Goal: Communication & Community: Answer question/provide support

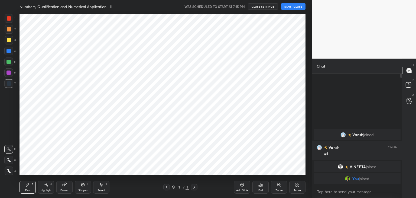
scroll to position [26909, 26782]
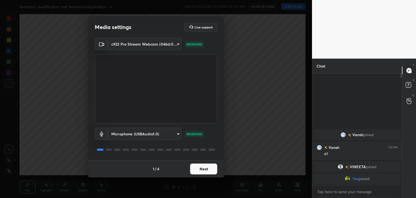
click at [203, 173] on button "Next" at bounding box center [203, 168] width 27 height 11
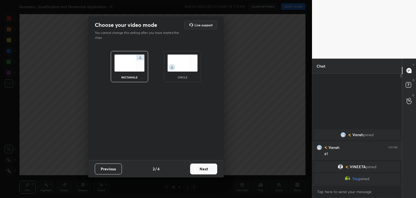
click at [174, 73] on div "circle" at bounding box center [182, 66] width 37 height 31
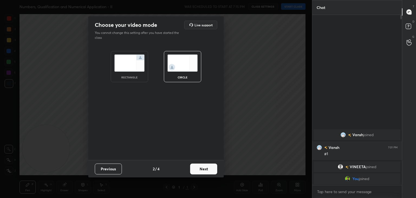
scroll to position [123, 88]
click at [199, 168] on button "Next" at bounding box center [203, 168] width 27 height 11
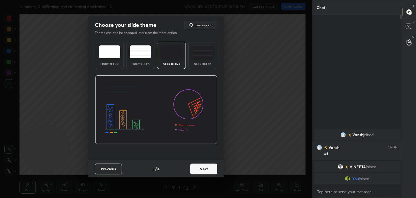
click at [201, 169] on button "Next" at bounding box center [203, 168] width 27 height 11
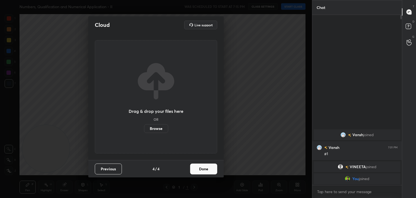
click at [203, 170] on button "Done" at bounding box center [203, 168] width 27 height 11
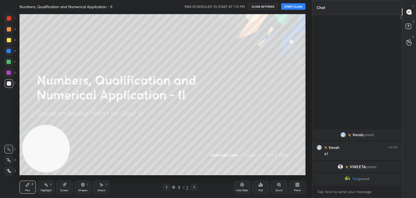
click at [293, 8] on button "START CLASS" at bounding box center [293, 6] width 24 height 6
click at [239, 6] on span "mute" at bounding box center [240, 7] width 8 height 4
click at [239, 6] on span "unmute" at bounding box center [240, 7] width 12 height 4
click at [240, 6] on span "mute" at bounding box center [240, 7] width 8 height 4
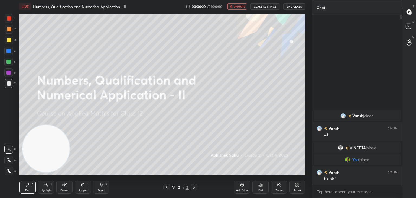
click at [236, 7] on span "unmute" at bounding box center [240, 7] width 12 height 4
click at [239, 4] on button "mute" at bounding box center [236, 6] width 19 height 6
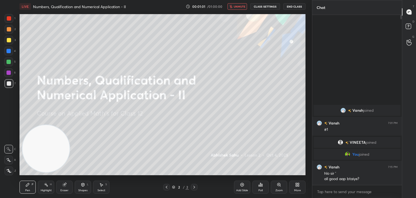
click at [238, 6] on span "unmute" at bounding box center [240, 7] width 12 height 4
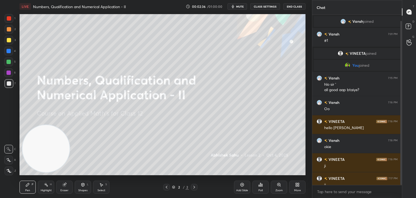
scroll to position [6, 0]
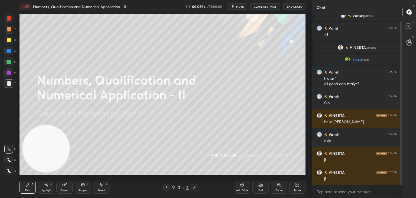
drag, startPoint x: 400, startPoint y: 83, endPoint x: 402, endPoint y: 99, distance: 16.6
click at [402, 99] on div "Chat [PERSON_NAME] joined Vansh 7:01 PM #1 [PERSON_NAME] joined You joined Vans…" at bounding box center [364, 99] width 104 height 198
click at [244, 187] on div "Add Slide" at bounding box center [242, 186] width 16 height 13
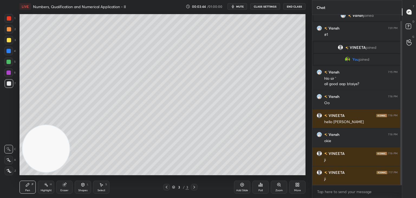
click at [7, 41] on div at bounding box center [9, 40] width 4 height 4
click at [11, 158] on icon at bounding box center [8, 160] width 5 height 4
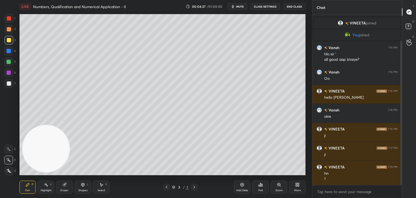
scroll to position [43, 0]
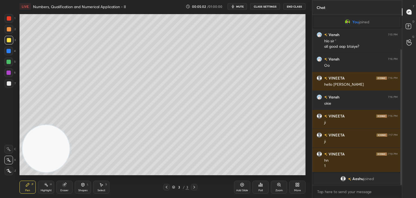
click at [68, 185] on div "Eraser" at bounding box center [64, 186] width 16 height 13
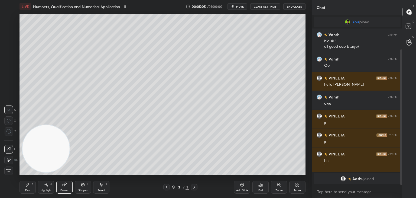
click at [32, 184] on div "P" at bounding box center [33, 184] width 2 height 3
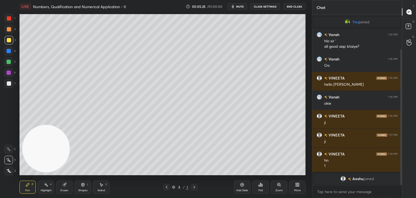
click at [10, 84] on div at bounding box center [9, 83] width 4 height 4
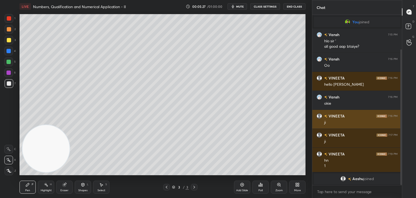
drag, startPoint x: 401, startPoint y: 105, endPoint x: 392, endPoint y: 127, distance: 23.3
click at [398, 130] on div "Vansh 7:01 PM #1 [PERSON_NAME] joined You joined Vansh 7:15 PM hlo sir ' all go…" at bounding box center [357, 100] width 90 height 170
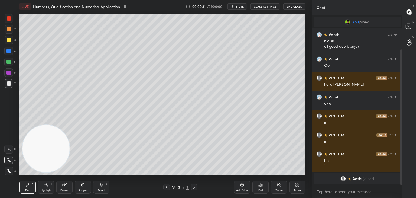
scroll to position [62, 0]
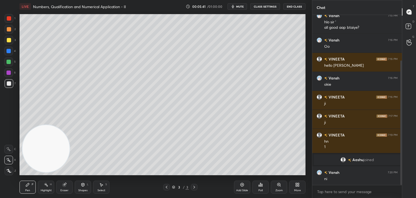
click at [37, 187] on div "Pen P Highlight H Eraser Shapes L Select S" at bounding box center [72, 186] width 107 height 13
click at [47, 187] on div "Highlight H" at bounding box center [46, 186] width 16 height 13
click at [25, 192] on div "Pen P" at bounding box center [27, 186] width 16 height 13
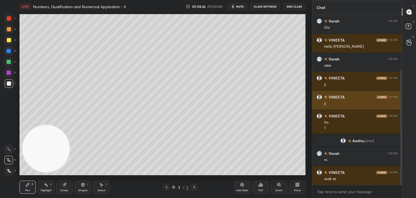
drag, startPoint x: 400, startPoint y: 87, endPoint x: 398, endPoint y: 93, distance: 6.9
click at [399, 94] on div at bounding box center [400, 100] width 3 height 170
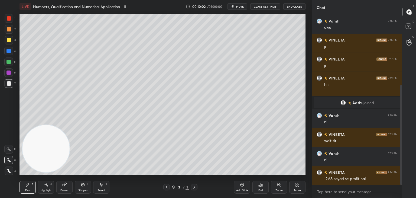
scroll to position [138, 0]
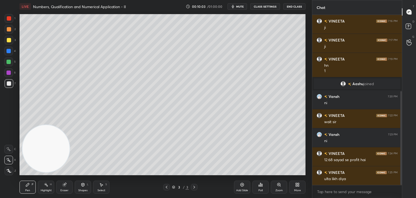
click at [67, 182] on div "Eraser" at bounding box center [64, 186] width 16 height 13
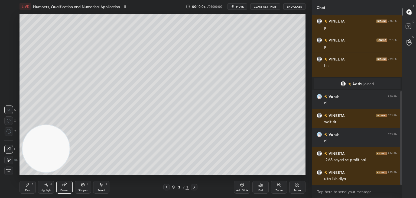
click at [32, 185] on div "P" at bounding box center [33, 184] width 2 height 3
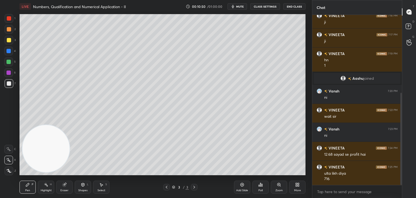
scroll to position [149, 0]
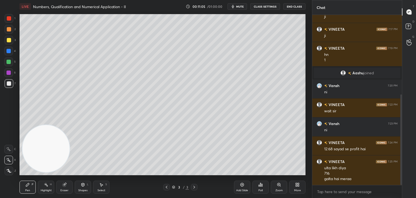
click at [241, 188] on div "Add Slide" at bounding box center [242, 186] width 16 height 13
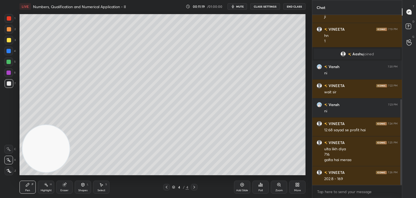
scroll to position [173, 0]
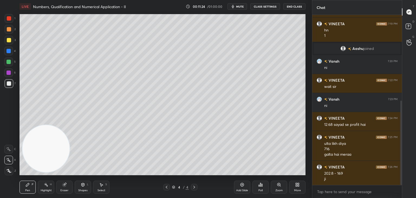
click at [167, 187] on icon at bounding box center [166, 187] width 4 height 4
drag, startPoint x: 195, startPoint y: 185, endPoint x: 194, endPoint y: 177, distance: 8.7
click at [194, 185] on icon at bounding box center [194, 187] width 4 height 4
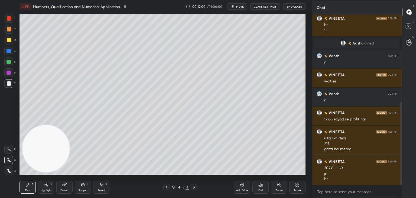
click at [240, 187] on icon at bounding box center [242, 184] width 4 height 4
drag, startPoint x: 9, startPoint y: 39, endPoint x: 18, endPoint y: 35, distance: 10.1
click at [9, 39] on div at bounding box center [9, 40] width 9 height 9
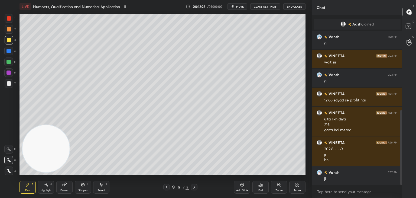
scroll to position [217, 0]
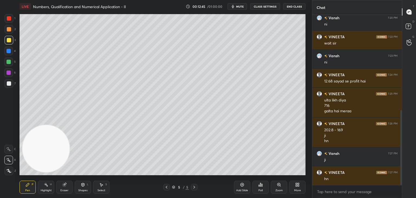
click at [64, 184] on icon at bounding box center [65, 185] width 4 height 4
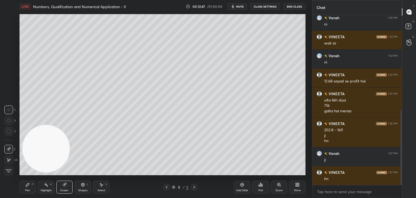
click at [31, 185] on div "Pen P" at bounding box center [27, 186] width 16 height 13
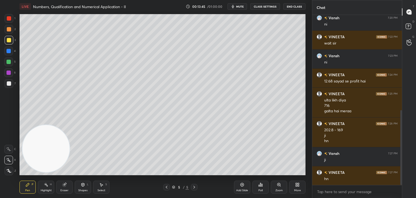
click at [9, 83] on div at bounding box center [9, 83] width 4 height 4
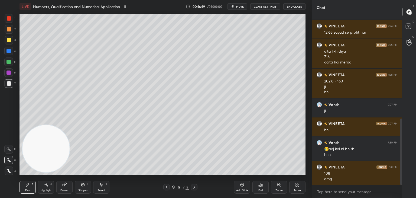
scroll to position [271, 0]
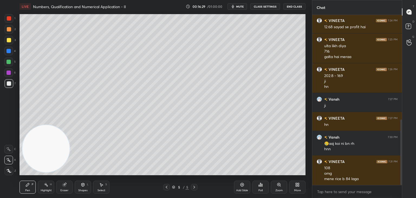
drag, startPoint x: 67, startPoint y: 187, endPoint x: 73, endPoint y: 183, distance: 7.5
click at [66, 188] on div "Eraser" at bounding box center [64, 186] width 16 height 13
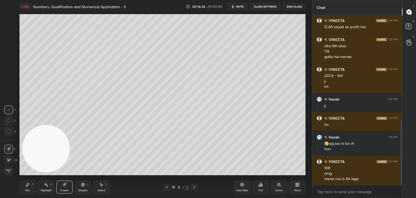
click at [28, 187] on div "Pen P" at bounding box center [27, 186] width 16 height 13
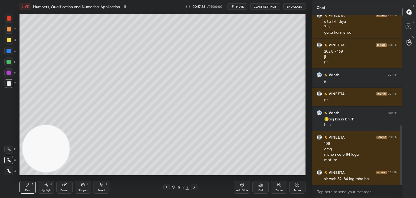
scroll to position [314, 0]
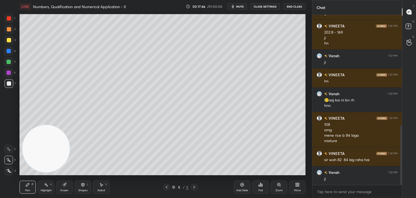
click at [242, 191] on div "Add Slide" at bounding box center [242, 186] width 16 height 13
click at [9, 39] on div at bounding box center [9, 40] width 4 height 4
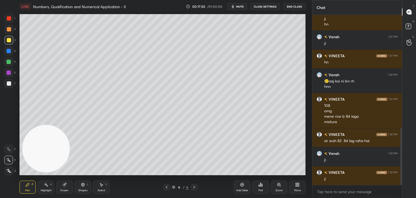
click at [10, 30] on div at bounding box center [9, 29] width 9 height 9
click at [9, 84] on div at bounding box center [9, 83] width 4 height 4
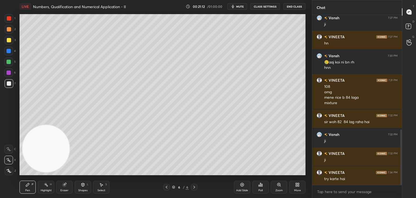
drag, startPoint x: 237, startPoint y: 6, endPoint x: 234, endPoint y: 8, distance: 3.8
click at [236, 6] on button "mute" at bounding box center [236, 6] width 19 height 6
click at [237, 5] on span "unmute" at bounding box center [240, 7] width 12 height 4
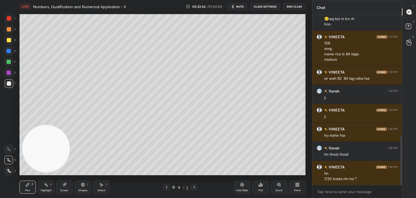
scroll to position [414, 0]
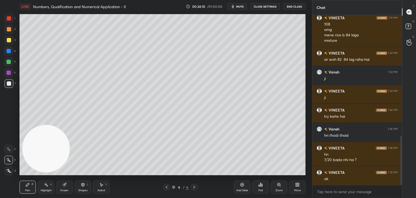
click at [68, 184] on div "Eraser" at bounding box center [64, 186] width 16 height 13
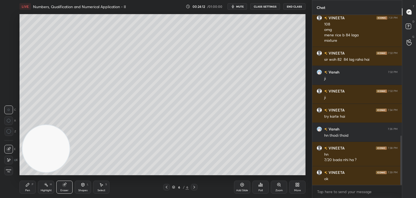
click at [29, 186] on icon at bounding box center [27, 184] width 4 height 4
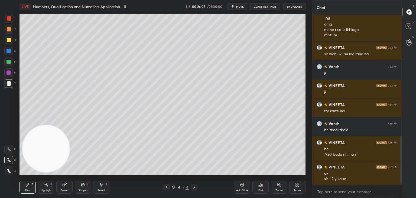
scroll to position [439, 0]
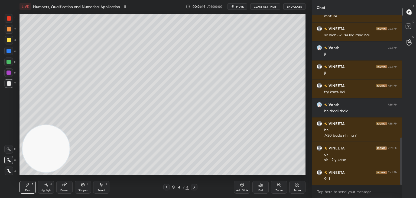
drag, startPoint x: 68, startPoint y: 185, endPoint x: 68, endPoint y: 177, distance: 7.6
click at [67, 184] on div "Eraser" at bounding box center [64, 186] width 16 height 13
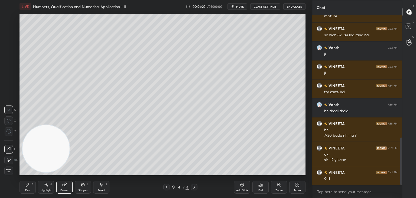
click at [27, 189] on div "Pen" at bounding box center [27, 190] width 5 height 3
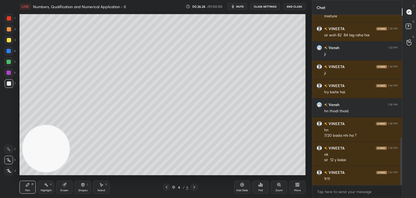
click at [64, 189] on div "Eraser" at bounding box center [64, 190] width 8 height 3
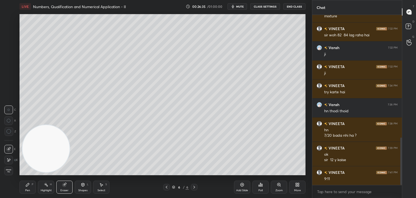
click at [28, 188] on div "Pen P" at bounding box center [27, 186] width 16 height 13
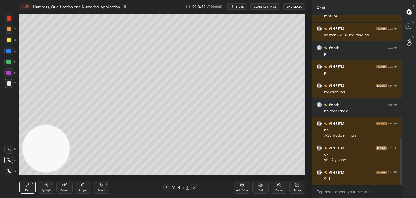
click at [240, 6] on span "mute" at bounding box center [240, 7] width 8 height 4
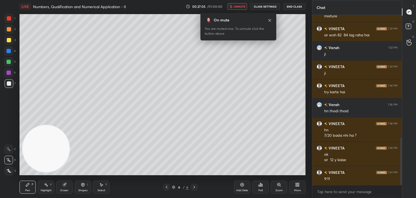
scroll to position [458, 0]
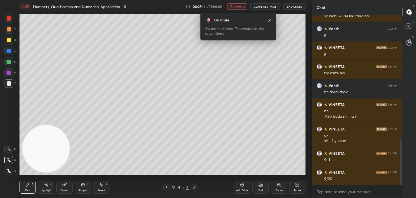
click at [242, 7] on span "unmute" at bounding box center [240, 7] width 12 height 4
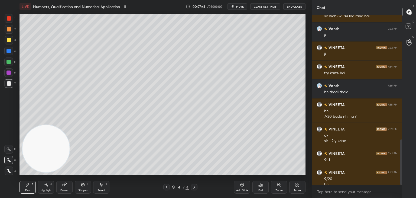
scroll to position [463, 0]
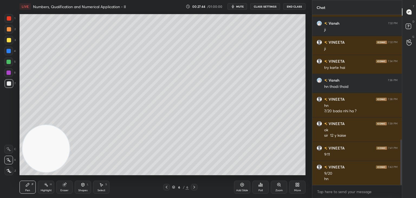
drag, startPoint x: 240, startPoint y: 185, endPoint x: 235, endPoint y: 178, distance: 8.9
click at [239, 185] on div "Add Slide" at bounding box center [242, 186] width 16 height 13
click at [9, 31] on div at bounding box center [9, 29] width 4 height 4
click at [65, 184] on g at bounding box center [65, 184] width 4 height 4
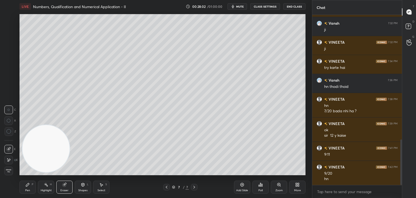
drag, startPoint x: 10, startPoint y: 125, endPoint x: 12, endPoint y: 122, distance: 3.5
click at [9, 125] on div "C X Z" at bounding box center [10, 122] width 12 height 39
click at [9, 122] on div at bounding box center [8, 120] width 9 height 9
click at [30, 185] on div "Pen P" at bounding box center [27, 186] width 16 height 13
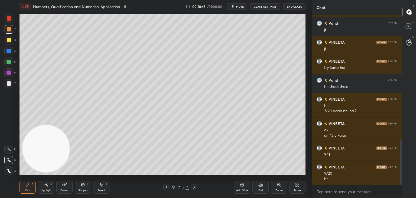
click at [9, 84] on div at bounding box center [9, 83] width 4 height 4
click at [241, 5] on span "mute" at bounding box center [240, 7] width 8 height 4
click at [240, 6] on span "unmute" at bounding box center [240, 7] width 12 height 4
click at [240, 5] on span "mute" at bounding box center [240, 7] width 8 height 4
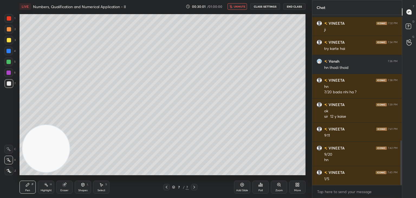
click at [240, 8] on button "unmute" at bounding box center [236, 6] width 19 height 6
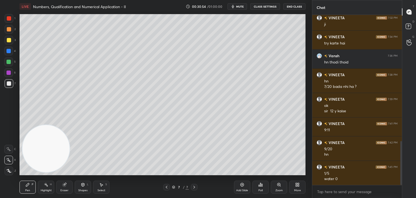
scroll to position [506, 0]
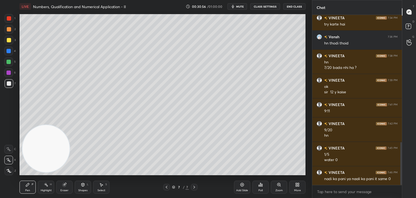
drag, startPoint x: 64, startPoint y: 183, endPoint x: 70, endPoint y: 177, distance: 8.5
click at [62, 184] on div "Eraser" at bounding box center [64, 186] width 16 height 13
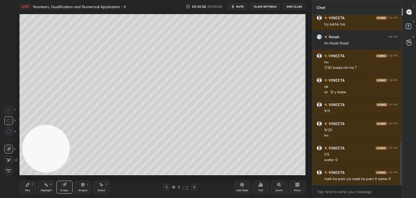
drag, startPoint x: 27, startPoint y: 184, endPoint x: 64, endPoint y: 151, distance: 49.7
click at [26, 184] on icon at bounding box center [27, 184] width 4 height 4
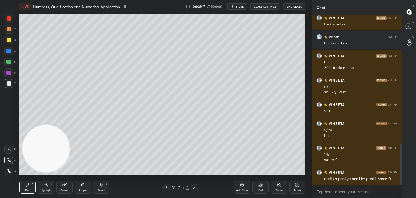
scroll to position [525, 0]
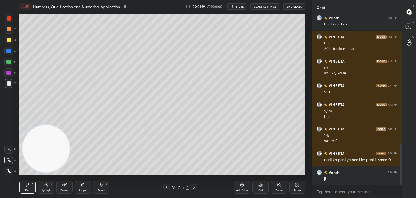
click at [241, 6] on span "mute" at bounding box center [240, 7] width 8 height 4
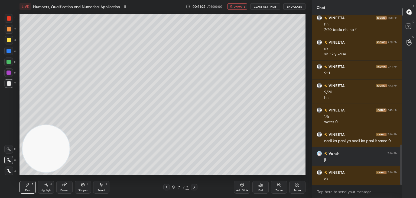
drag, startPoint x: 244, startPoint y: 188, endPoint x: 237, endPoint y: 180, distance: 10.2
click at [244, 187] on div "Add Slide" at bounding box center [242, 186] width 16 height 13
click at [11, 30] on div at bounding box center [9, 29] width 4 height 4
click at [240, 6] on span "unmute" at bounding box center [240, 7] width 12 height 4
drag, startPoint x: 70, startPoint y: 182, endPoint x: 67, endPoint y: 181, distance: 3.4
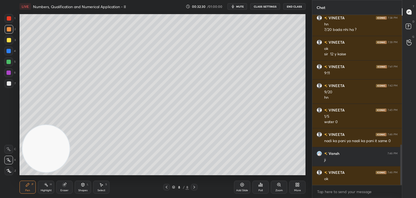
click at [69, 182] on div "Eraser" at bounding box center [64, 186] width 16 height 13
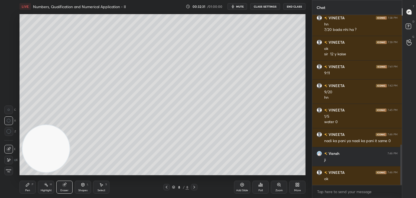
click at [6, 170] on span "Erase all" at bounding box center [9, 171] width 8 height 4
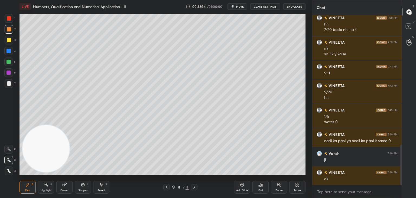
click at [8, 40] on div at bounding box center [9, 40] width 4 height 4
click at [65, 185] on icon at bounding box center [65, 185] width 4 height 4
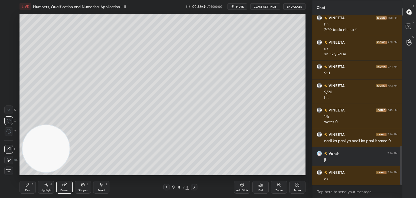
scroll to position [563, 0]
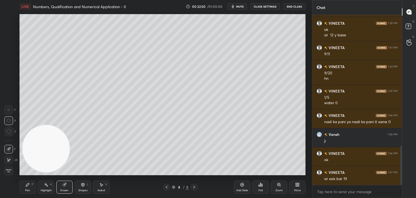
click at [27, 185] on icon at bounding box center [27, 184] width 3 height 3
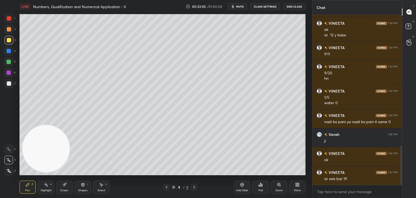
click at [10, 30] on div at bounding box center [9, 29] width 4 height 4
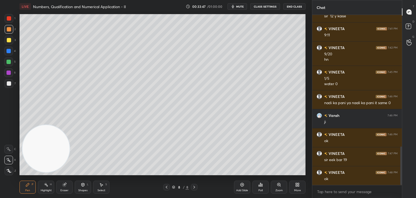
click at [9, 83] on div at bounding box center [9, 83] width 4 height 4
click at [9, 31] on div at bounding box center [9, 29] width 9 height 9
click at [7, 82] on div at bounding box center [9, 83] width 9 height 9
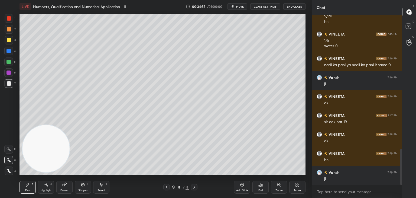
scroll to position [633, 0]
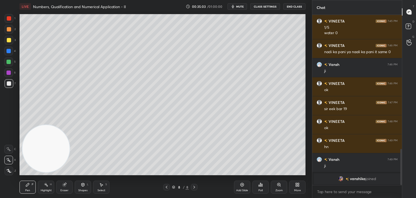
click at [241, 187] on div "Add Slide" at bounding box center [242, 186] width 16 height 13
click at [12, 30] on div at bounding box center [9, 29] width 9 height 9
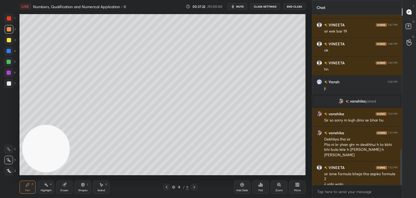
scroll to position [643, 0]
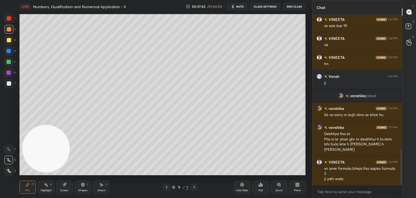
click at [3, 88] on div "1 2 3 4 5 6 7 C X Z C X Z E E Erase all H H" at bounding box center [8, 94] width 17 height 161
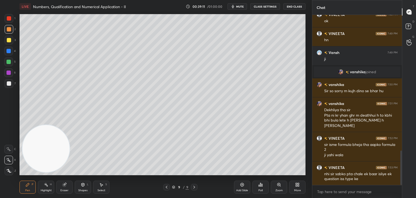
click at [9, 83] on div at bounding box center [9, 83] width 4 height 4
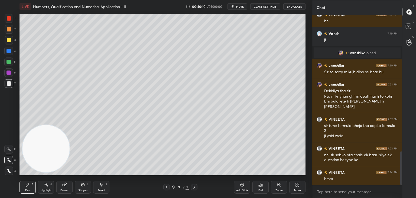
click at [242, 185] on icon at bounding box center [242, 184] width 4 height 4
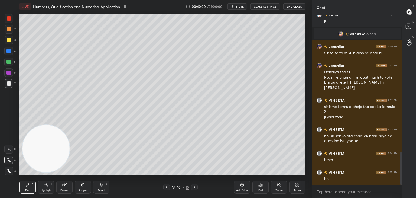
drag, startPoint x: 64, startPoint y: 185, endPoint x: 68, endPoint y: 177, distance: 8.9
click at [64, 185] on icon at bounding box center [65, 185] width 4 height 4
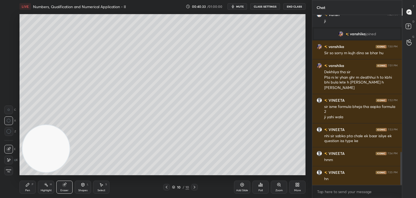
click at [28, 187] on div "Pen P" at bounding box center [27, 186] width 16 height 13
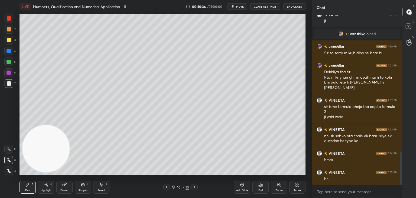
drag, startPoint x: 67, startPoint y: 183, endPoint x: 66, endPoint y: 169, distance: 13.8
click at [64, 182] on icon at bounding box center [64, 184] width 4 height 4
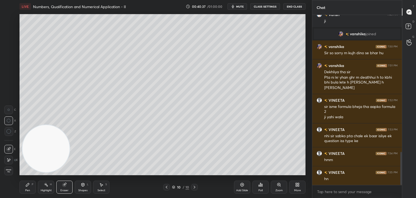
click at [25, 182] on icon at bounding box center [27, 184] width 4 height 4
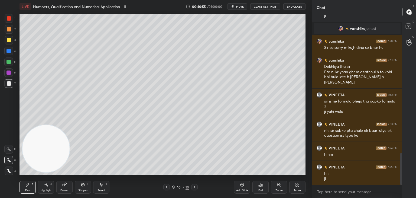
scroll to position [729, 0]
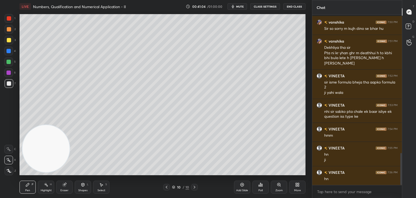
click at [165, 187] on icon at bounding box center [166, 187] width 4 height 4
click at [165, 188] on icon at bounding box center [166, 187] width 4 height 4
click at [195, 186] on icon at bounding box center [194, 187] width 4 height 4
click at [195, 187] on icon at bounding box center [194, 187] width 4 height 4
click at [243, 185] on icon at bounding box center [242, 184] width 4 height 4
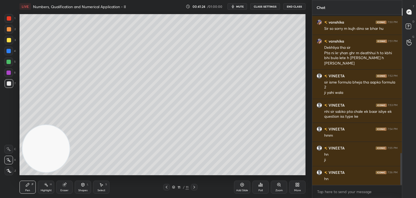
click at [8, 30] on div at bounding box center [9, 29] width 4 height 4
drag, startPoint x: 243, startPoint y: 7, endPoint x: 247, endPoint y: 5, distance: 5.1
click at [243, 7] on span "mute" at bounding box center [240, 7] width 8 height 4
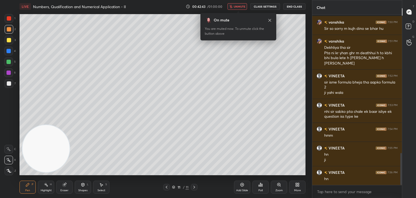
click at [238, 11] on div "On mute You are muted now. To unmute click the button above" at bounding box center [238, 25] width 76 height 31
click at [241, 6] on span "unmute" at bounding box center [240, 7] width 12 height 4
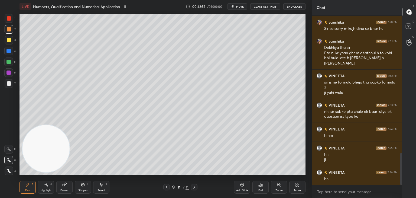
drag, startPoint x: 66, startPoint y: 184, endPoint x: 64, endPoint y: 139, distance: 44.7
click at [64, 183] on icon at bounding box center [64, 184] width 4 height 4
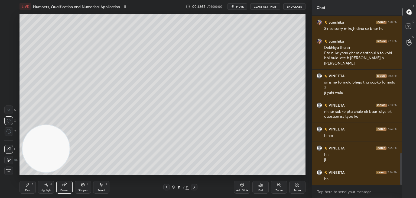
click at [26, 188] on div "Pen P" at bounding box center [27, 186] width 16 height 13
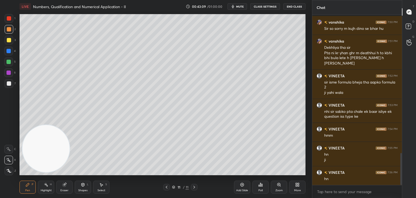
drag, startPoint x: 9, startPoint y: 84, endPoint x: 15, endPoint y: 79, distance: 7.7
click at [9, 84] on div at bounding box center [9, 83] width 4 height 4
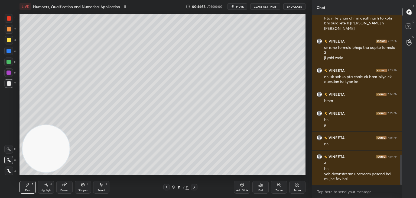
scroll to position [783, 0]
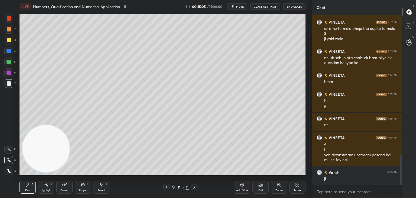
drag, startPoint x: 243, startPoint y: 186, endPoint x: 237, endPoint y: 173, distance: 14.4
click at [241, 186] on icon at bounding box center [242, 185] width 4 height 4
click at [8, 29] on div at bounding box center [9, 29] width 4 height 4
click at [9, 85] on div at bounding box center [9, 83] width 4 height 4
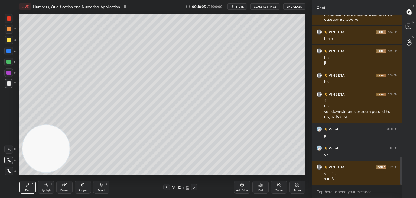
scroll to position [845, 0]
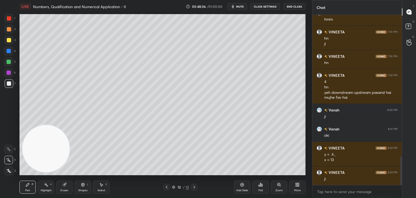
click at [241, 183] on icon at bounding box center [242, 184] width 4 height 4
drag, startPoint x: 9, startPoint y: 37, endPoint x: 18, endPoint y: 32, distance: 9.4
click at [8, 37] on div at bounding box center [9, 40] width 9 height 9
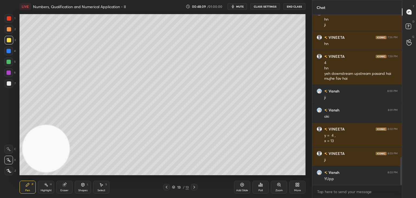
drag, startPoint x: 6, startPoint y: 30, endPoint x: 10, endPoint y: 30, distance: 3.5
click at [5, 30] on div at bounding box center [9, 29] width 9 height 9
click at [10, 86] on div at bounding box center [9, 83] width 9 height 9
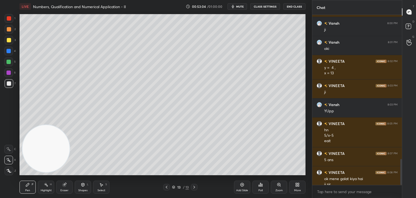
scroll to position [937, 0]
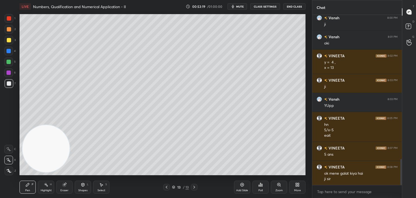
click at [241, 187] on div "Add Slide" at bounding box center [242, 186] width 16 height 13
click at [9, 31] on div at bounding box center [9, 29] width 9 height 9
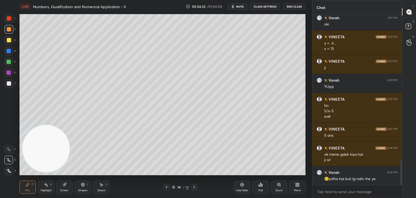
click at [11, 84] on div at bounding box center [9, 83] width 9 height 9
click at [69, 185] on div "Eraser" at bounding box center [64, 186] width 16 height 13
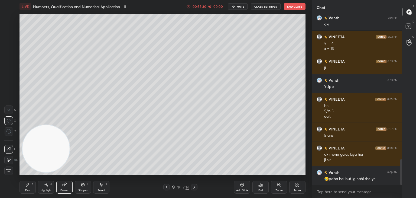
click at [30, 188] on div "Pen P" at bounding box center [27, 186] width 16 height 13
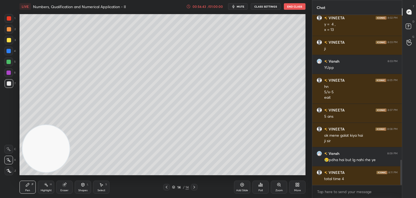
scroll to position [981, 0]
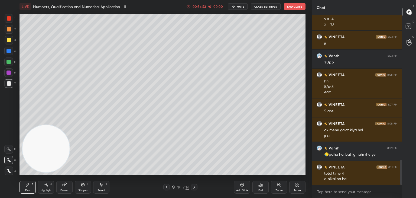
click at [66, 187] on div "Eraser" at bounding box center [64, 186] width 16 height 13
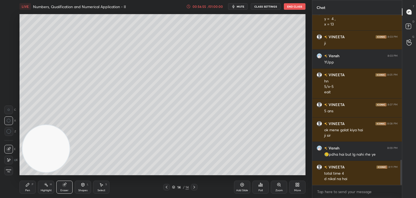
click at [9, 161] on icon at bounding box center [8, 160] width 4 height 5
click at [28, 191] on div "Pen" at bounding box center [27, 190] width 5 height 3
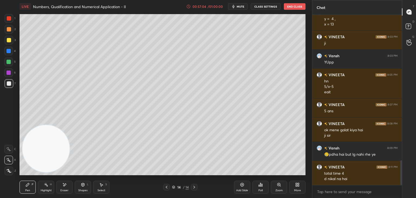
scroll to position [1000, 0]
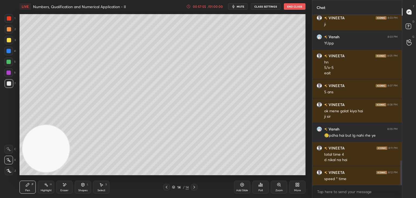
drag, startPoint x: 69, startPoint y: 182, endPoint x: 78, endPoint y: 176, distance: 10.7
click at [69, 183] on div "Eraser" at bounding box center [64, 186] width 16 height 13
click at [31, 185] on div "Pen P" at bounding box center [27, 186] width 16 height 13
drag, startPoint x: 51, startPoint y: 138, endPoint x: 36, endPoint y: 26, distance: 112.8
click at [37, 124] on video at bounding box center [44, 147] width 47 height 47
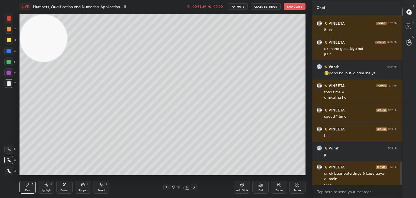
scroll to position [1067, 0]
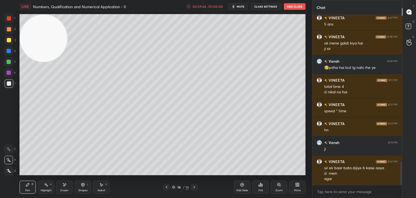
drag, startPoint x: 241, startPoint y: 185, endPoint x: 234, endPoint y: 177, distance: 11.0
click at [241, 185] on icon at bounding box center [242, 184] width 4 height 4
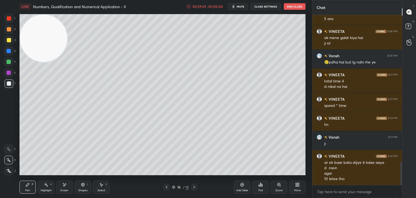
click at [168, 188] on div at bounding box center [166, 187] width 6 height 6
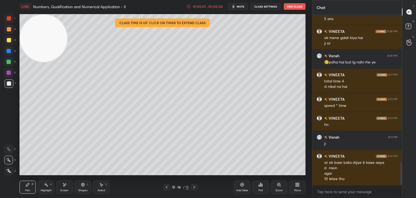
scroll to position [1092, 0]
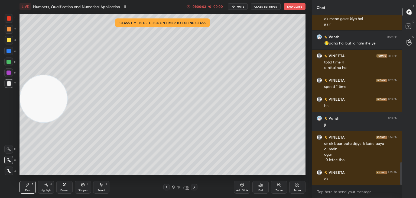
drag, startPoint x: 44, startPoint y: 47, endPoint x: 41, endPoint y: 191, distance: 144.1
click at [43, 191] on div "LIVE Numbers, Qualification and Numerical Application - II 01:00:03 / 01:00:00 …" at bounding box center [162, 99] width 290 height 198
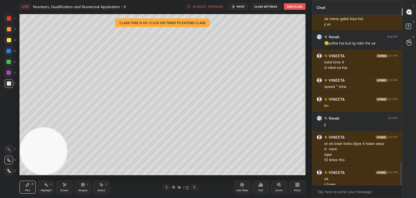
scroll to position [1097, 0]
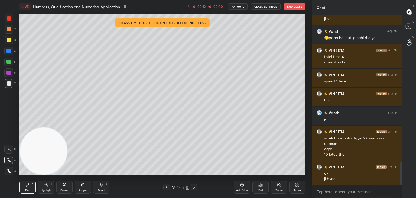
click at [292, 5] on button "End Class" at bounding box center [295, 6] width 22 height 6
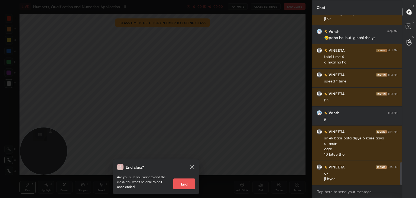
click at [189, 180] on button "End" at bounding box center [184, 183] width 22 height 11
type textarea "x"
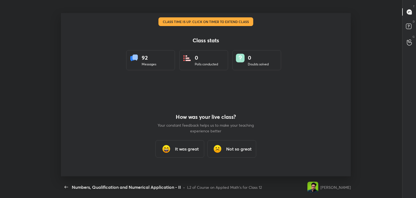
scroll to position [0, 0]
drag, startPoint x: 187, startPoint y: 145, endPoint x: 195, endPoint y: 134, distance: 14.4
click at [185, 145] on h3 "It was great" at bounding box center [187, 148] width 24 height 6
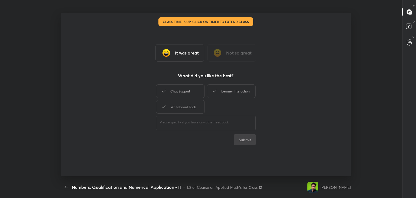
click at [191, 94] on div "Chat Support" at bounding box center [180, 91] width 49 height 14
click at [231, 91] on div "Learner Interaction" at bounding box center [231, 91] width 49 height 14
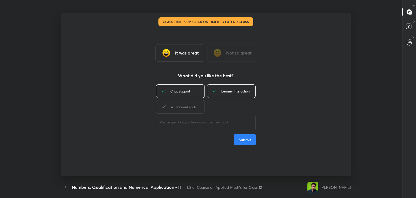
drag, startPoint x: 190, startPoint y: 109, endPoint x: 218, endPoint y: 111, distance: 27.7
click at [188, 109] on div "Whiteboard Tools" at bounding box center [180, 107] width 49 height 14
click at [243, 140] on button "Submit" at bounding box center [245, 139] width 22 height 11
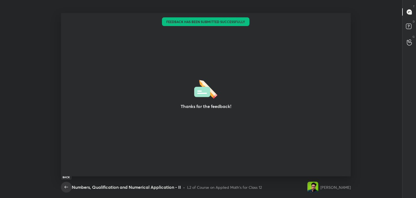
click at [66, 187] on icon "button" at bounding box center [66, 187] width 6 height 6
